Goal: Information Seeking & Learning: Learn about a topic

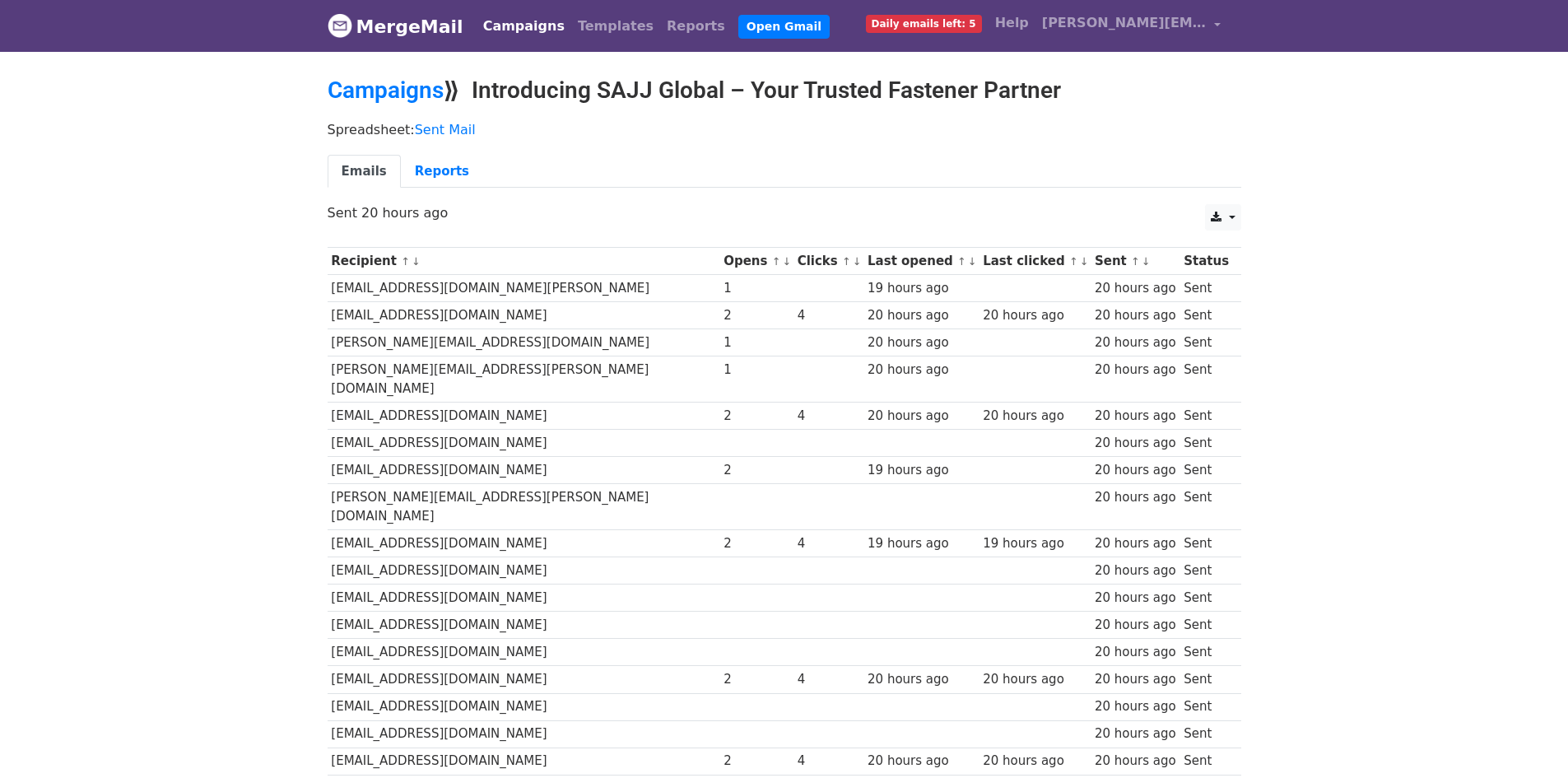
click at [414, 29] on link "MergeMail" at bounding box center [394, 26] width 135 height 35
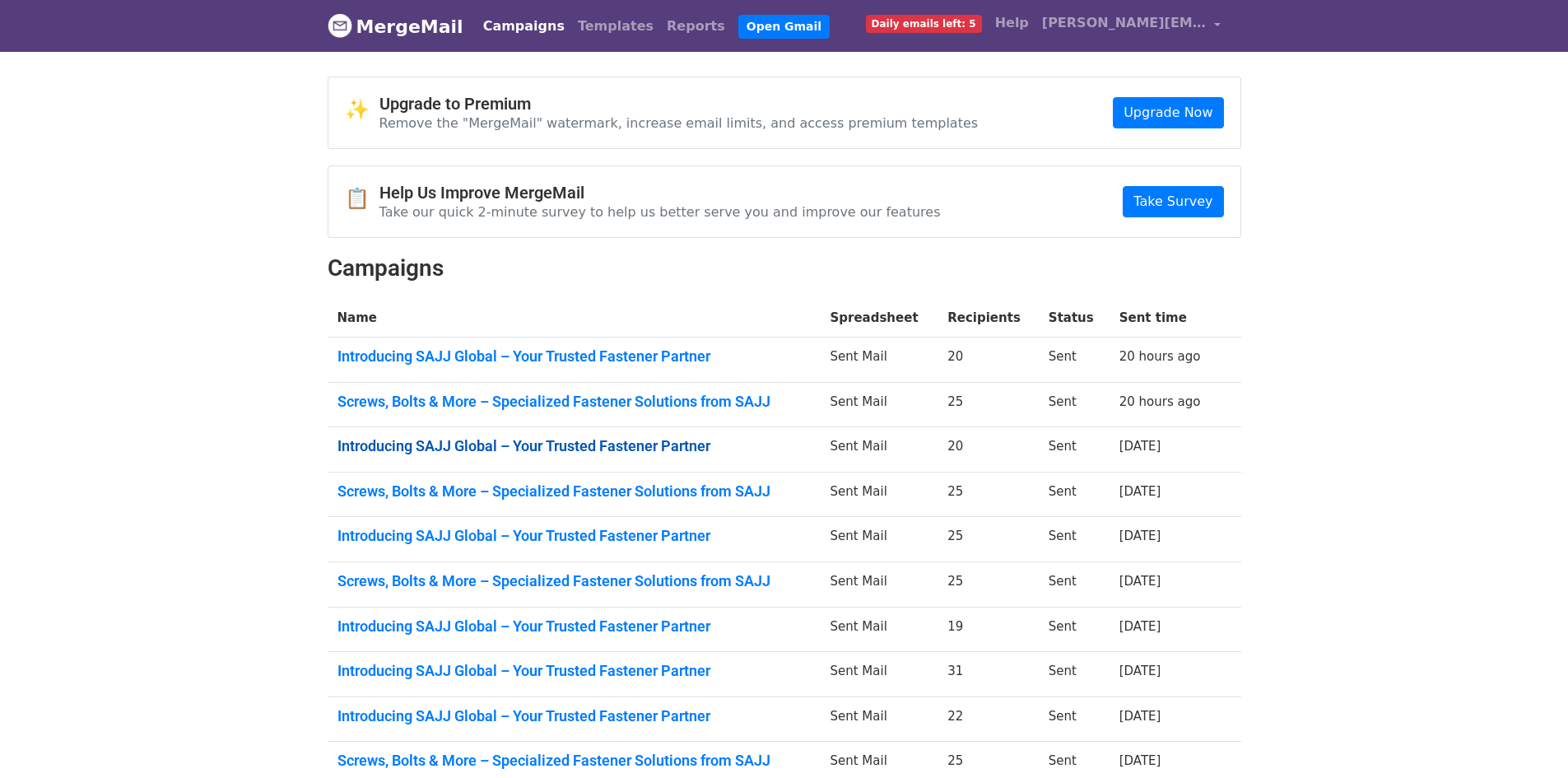
click at [646, 448] on link "Introducing SAJJ Global – Your Trusted Fastener Partner" at bounding box center [574, 446] width 474 height 18
click at [695, 489] on link "Screws, Bolts & More – Specialized Fastener Solutions from SAJJ" at bounding box center [574, 492] width 474 height 18
click at [674, 538] on link "Introducing SAJJ Global – Your Trusted Fastener Partner" at bounding box center [574, 535] width 474 height 18
click at [761, 587] on link "Screws, Bolts & More – Specialized Fastener Solutions from SAJJ" at bounding box center [574, 581] width 474 height 18
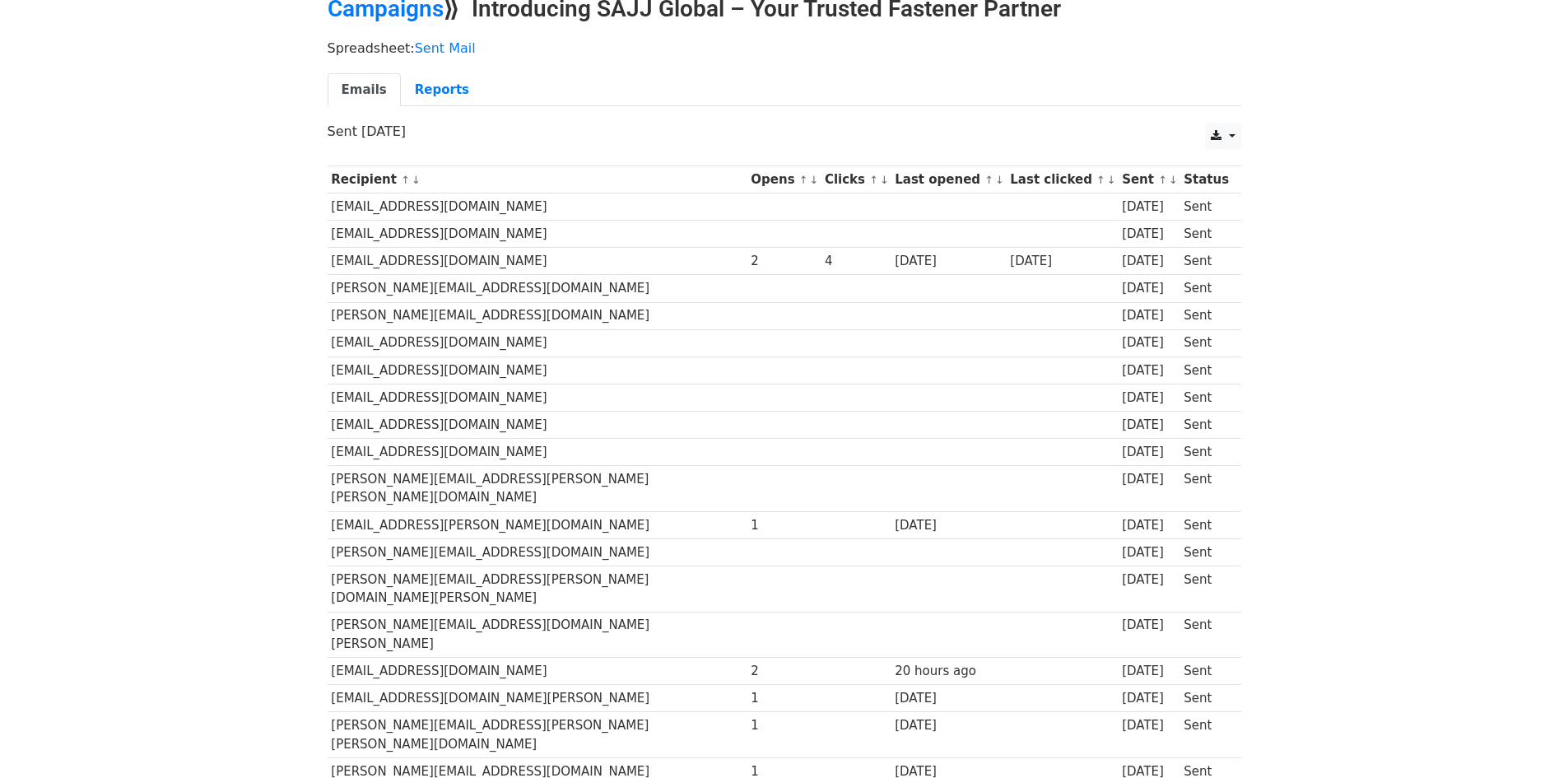
scroll to position [187, 0]
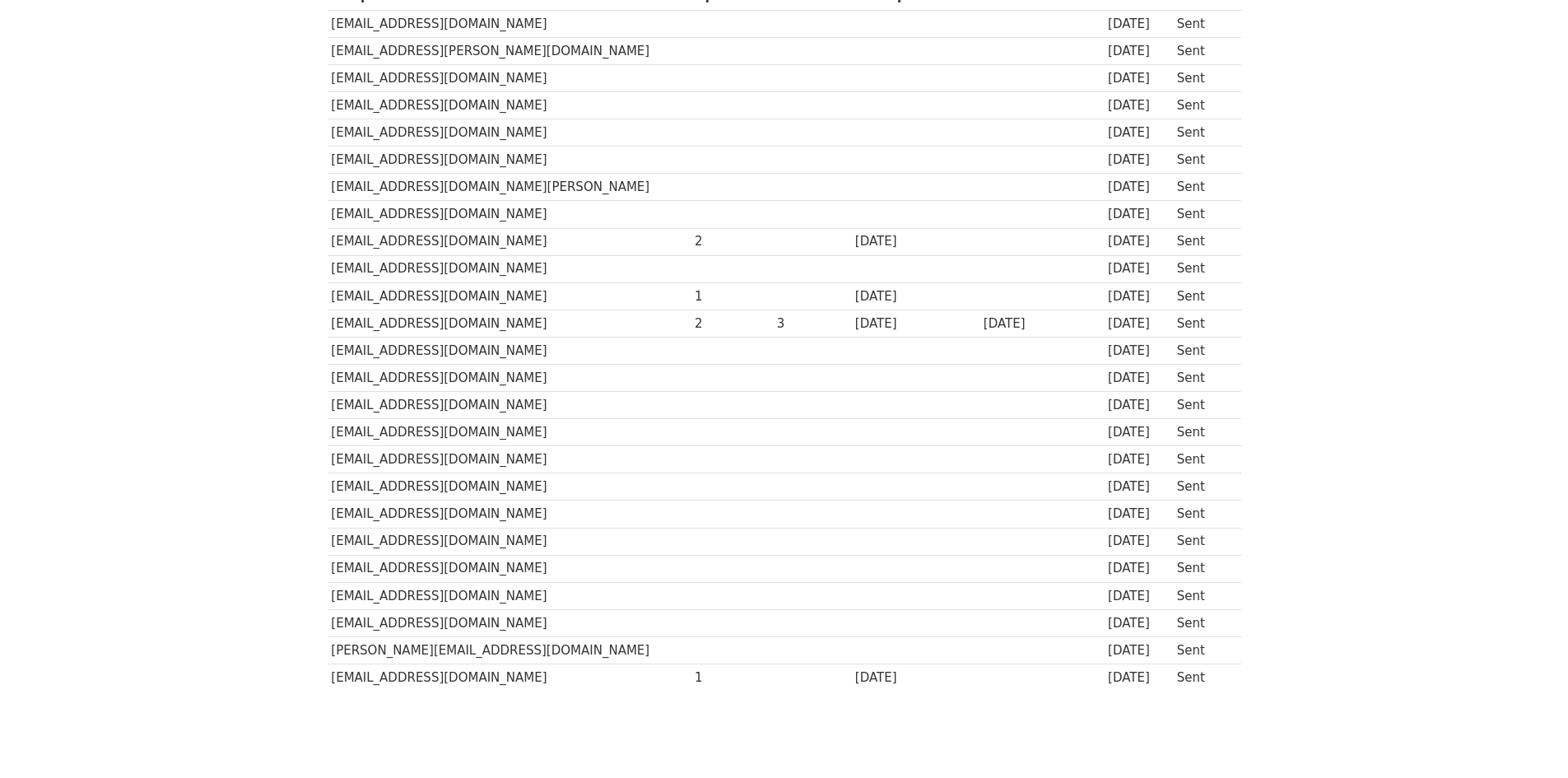
scroll to position [324, 0]
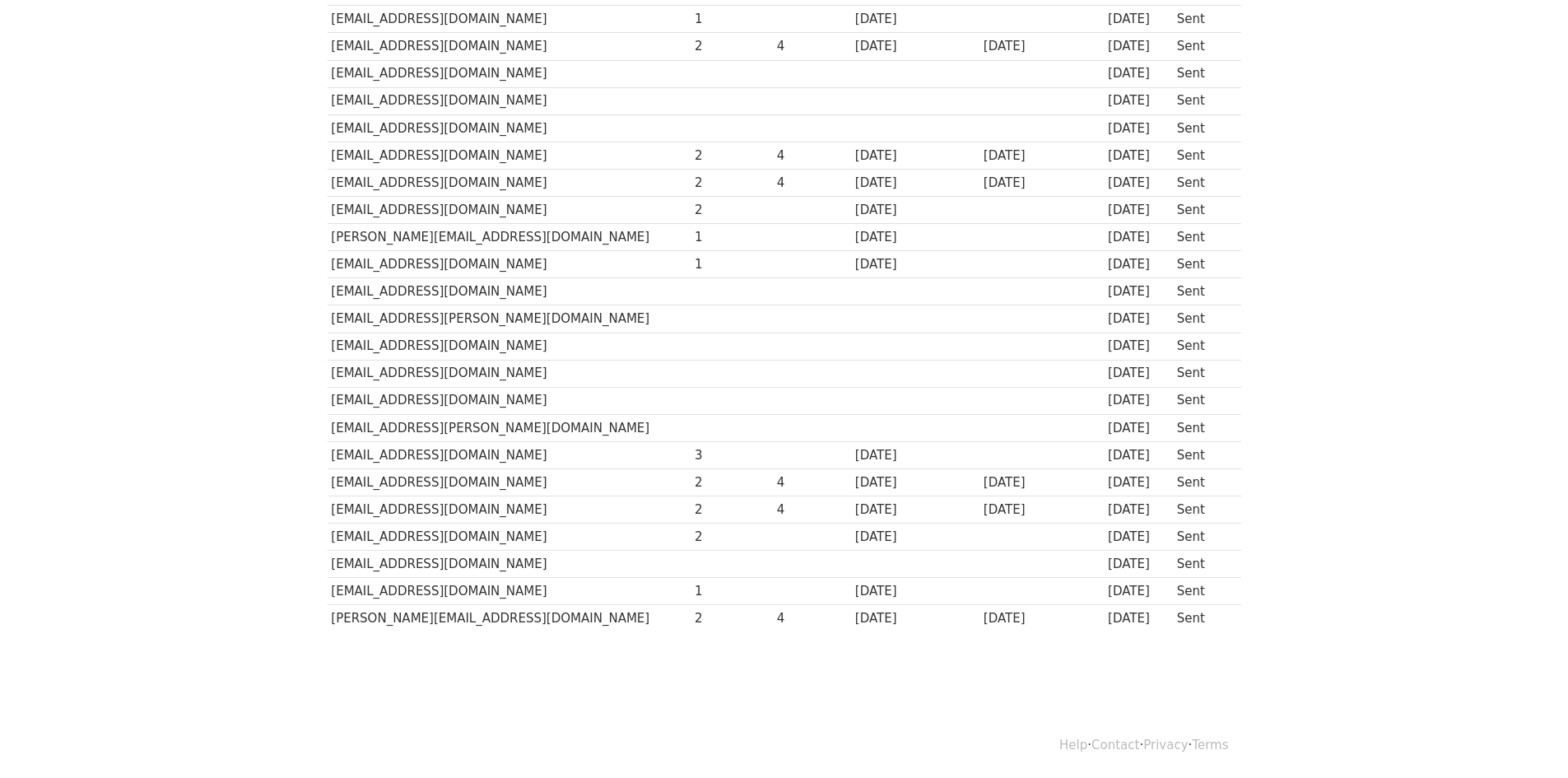
scroll to position [159, 0]
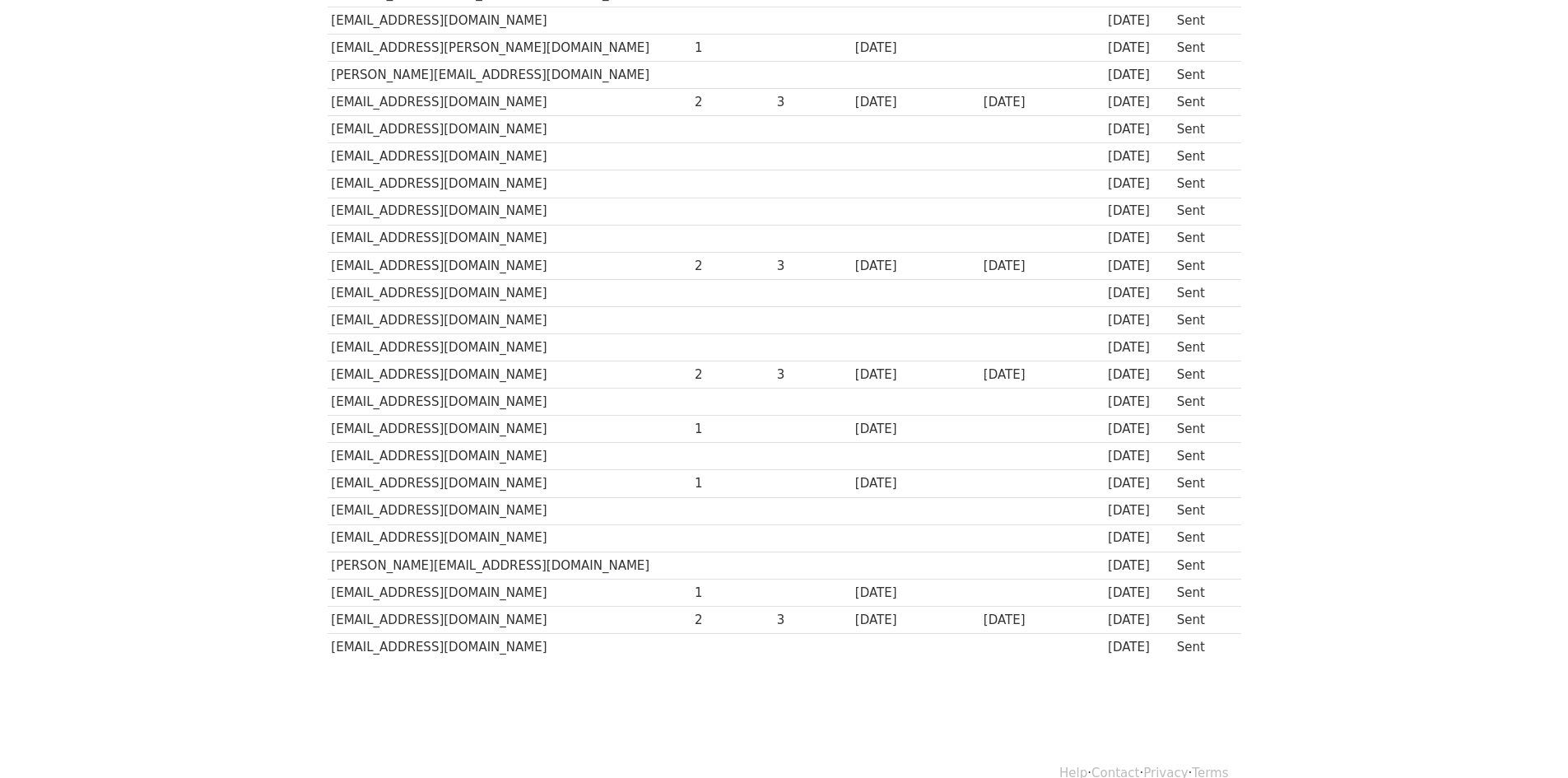
scroll to position [324, 0]
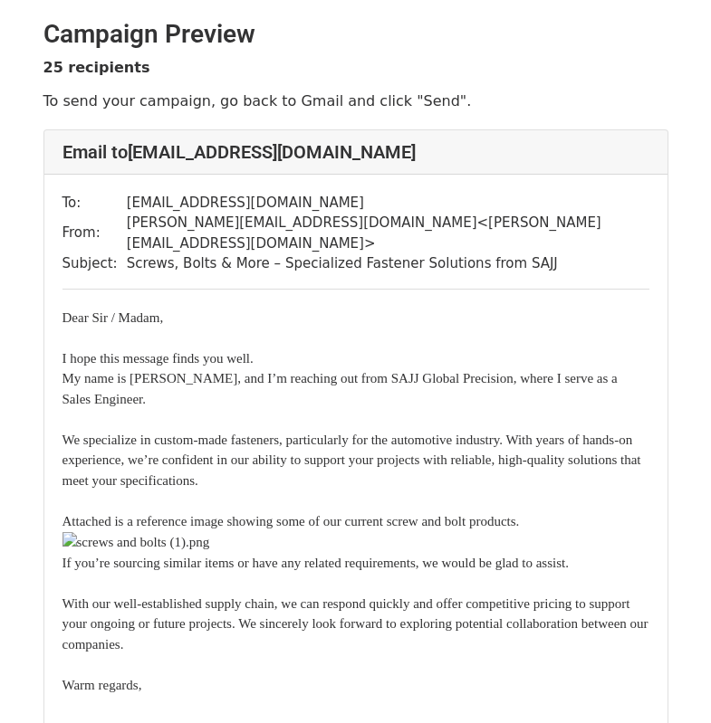
click at [618, 339] on div "I hope this message finds you well." at bounding box center [355, 348] width 587 height 41
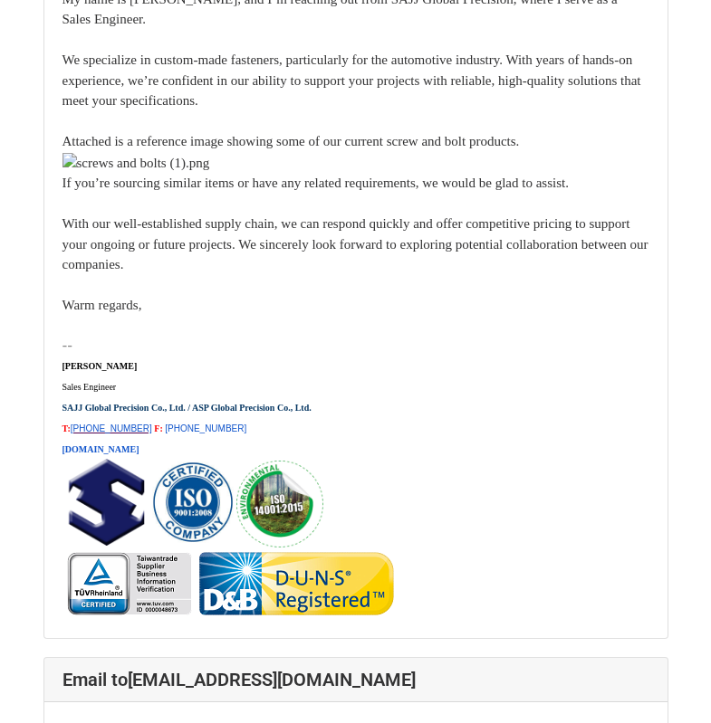
scroll to position [5161, 0]
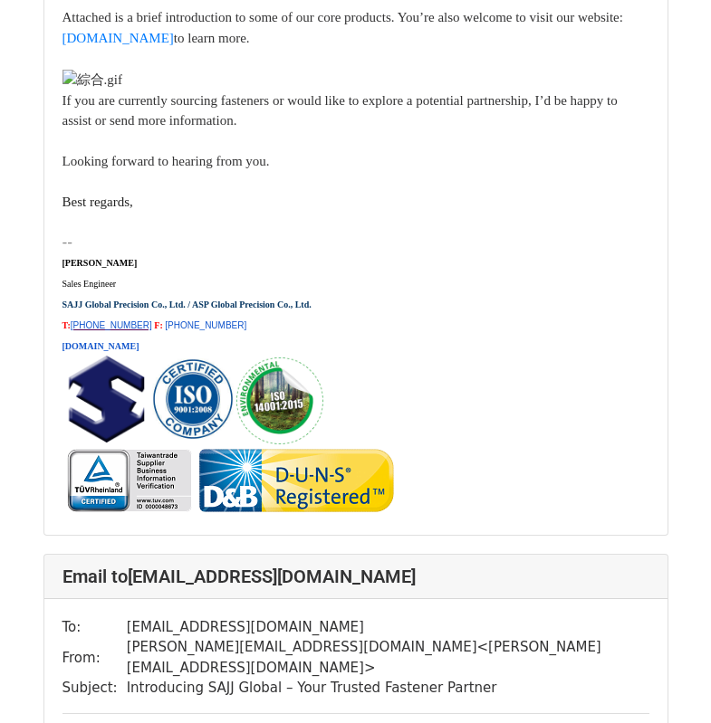
scroll to position [7354, 0]
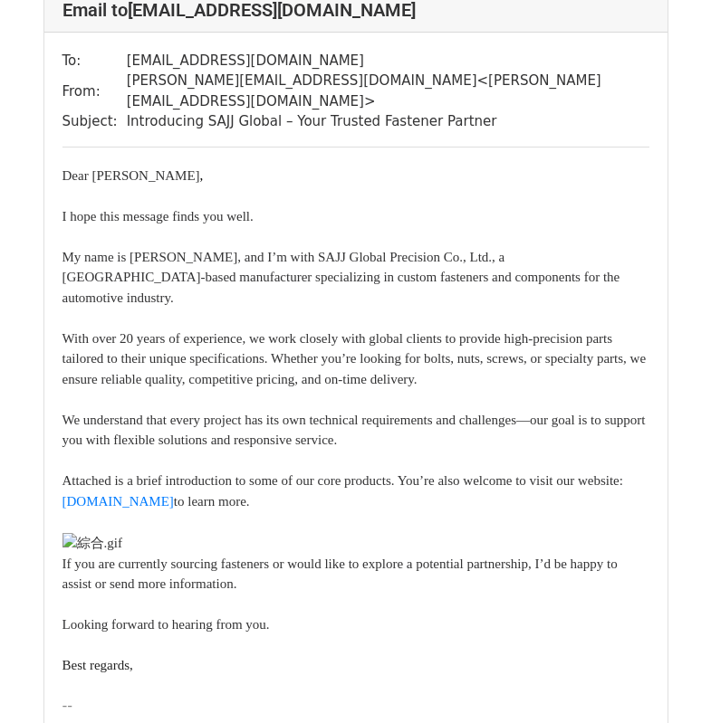
drag, startPoint x: 715, startPoint y: 65, endPoint x: 708, endPoint y: 204, distance: 138.7
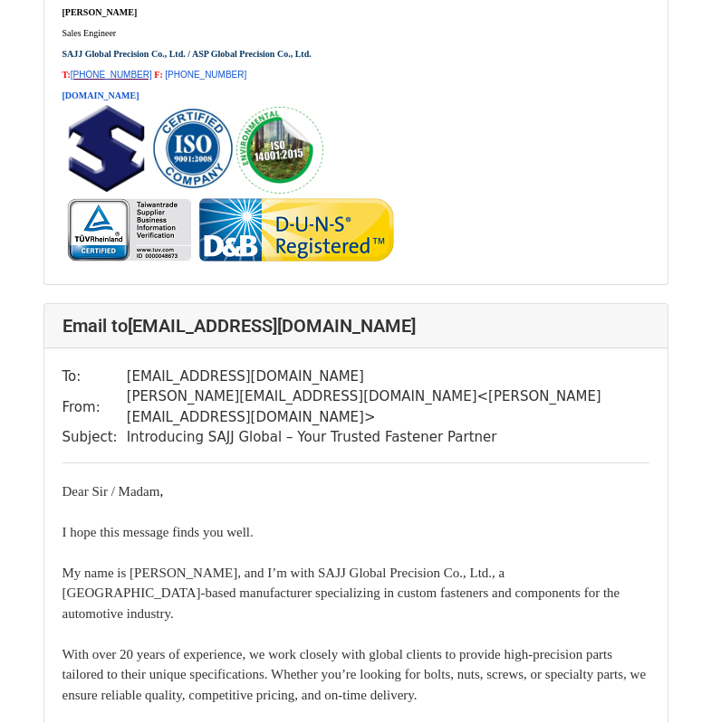
scroll to position [8350, 0]
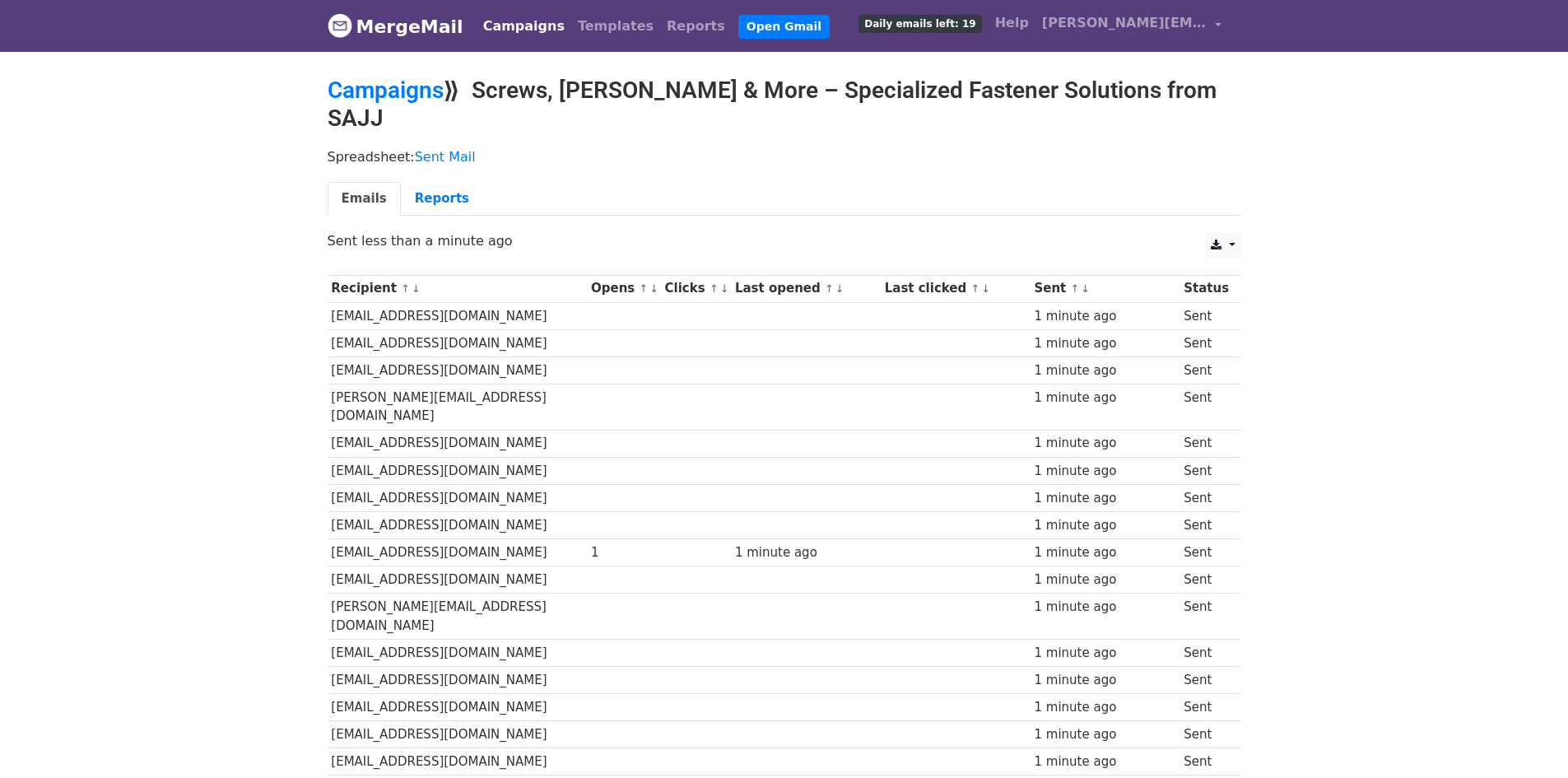
click at [974, 484] on td at bounding box center [955, 497] width 150 height 27
click at [419, 14] on link "MergeMail" at bounding box center [394, 26] width 135 height 35
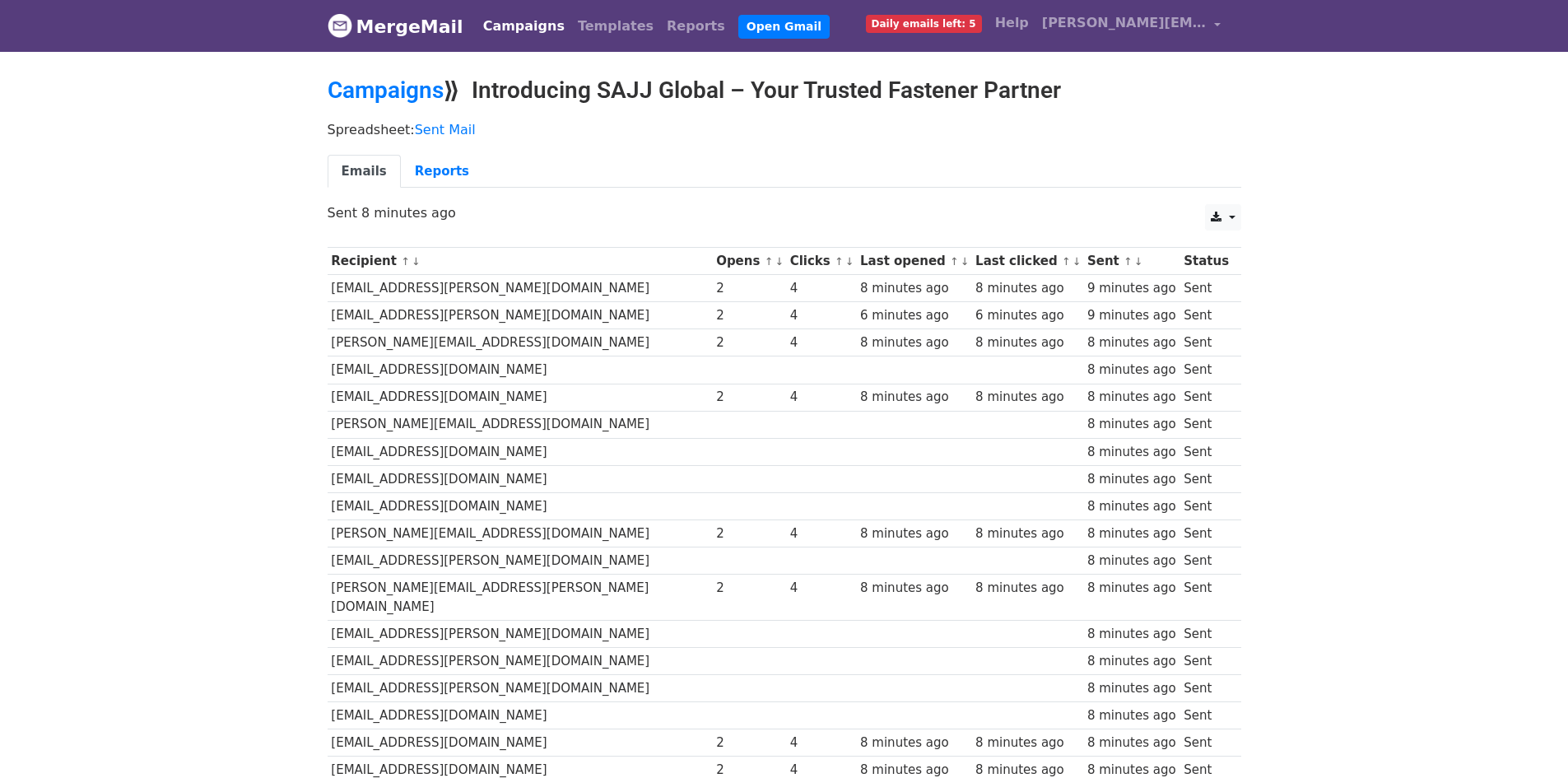
click at [414, 33] on link "MergeMail" at bounding box center [394, 26] width 135 height 35
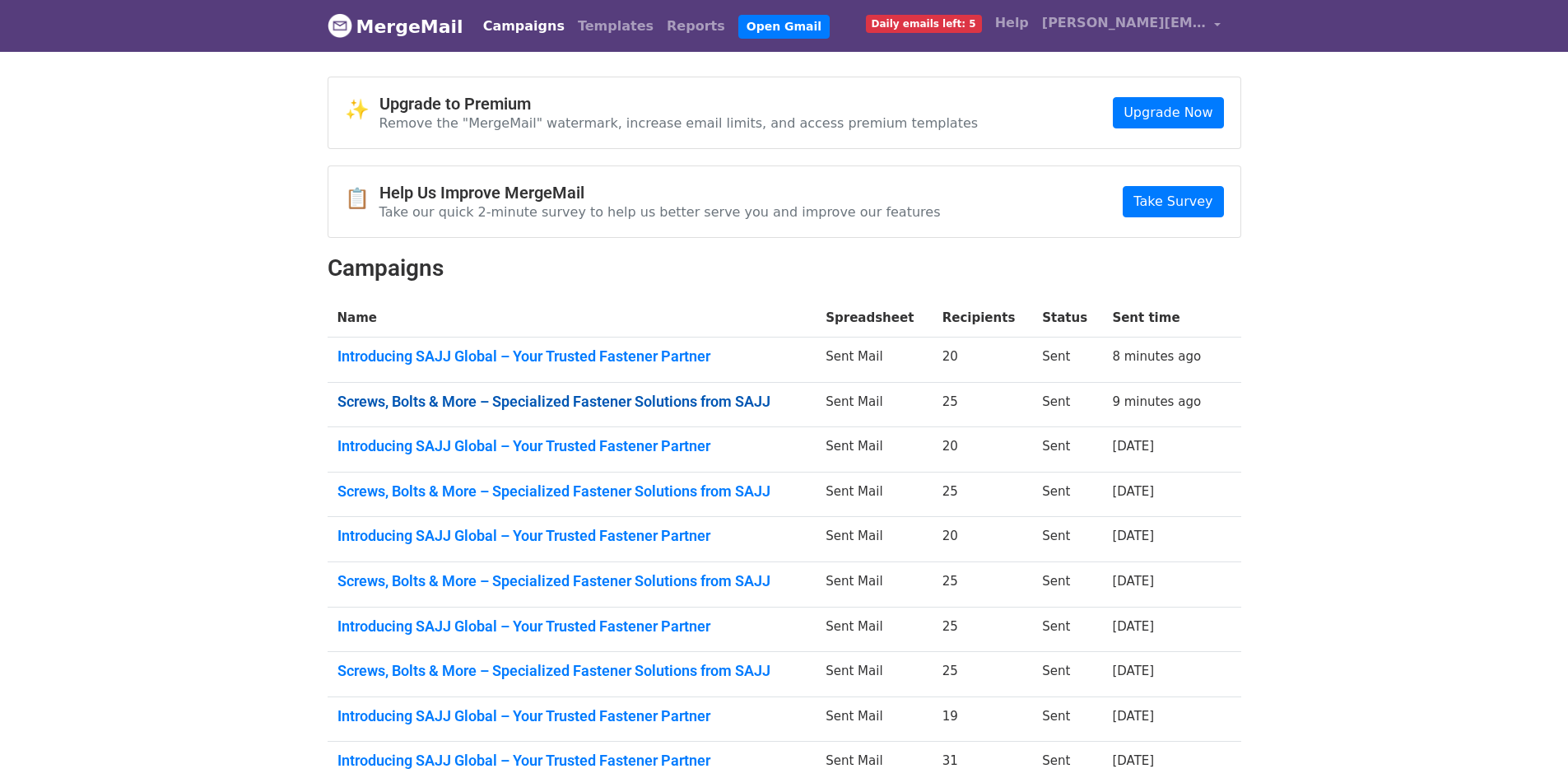
click at [614, 396] on link "Screws, Bolts & More – Specialized Fastener Solutions from SAJJ" at bounding box center [572, 402] width 469 height 18
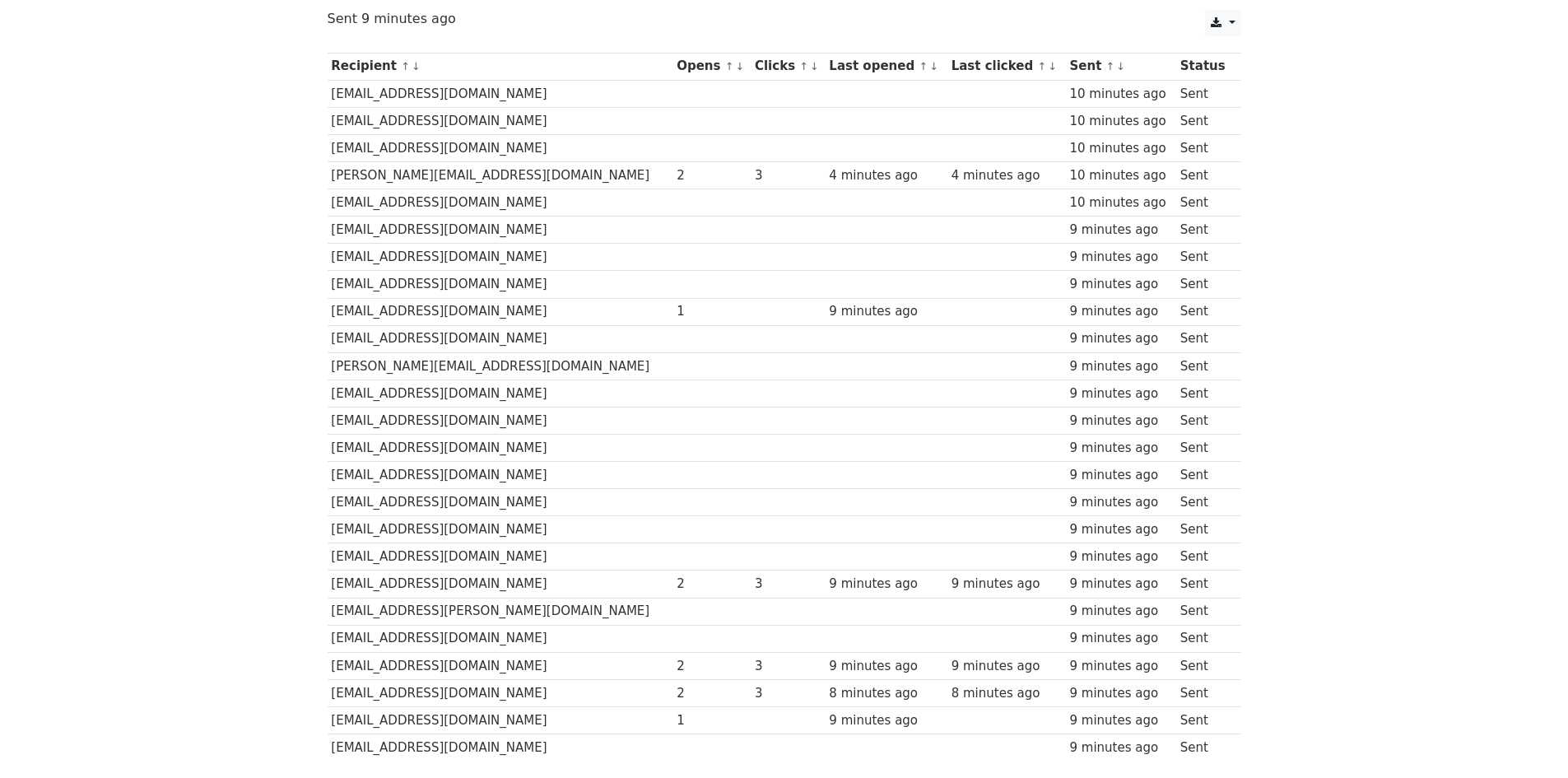
scroll to position [247, 0]
